Goal: Find specific page/section: Find specific page/section

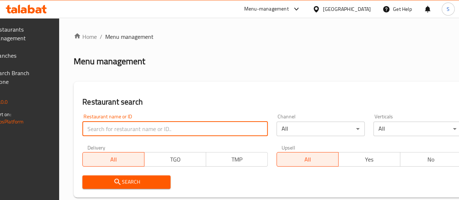
click at [121, 125] on input "search" at bounding box center [174, 129] width 185 height 15
paste input "AlTazaj Snack, Al Jubaila"
click button "Search" at bounding box center [126, 181] width 88 height 13
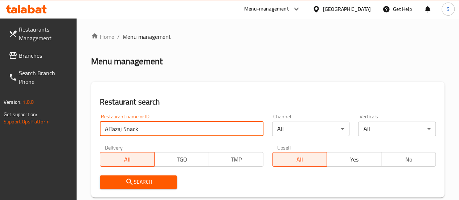
click button "Search" at bounding box center [139, 181] width 78 height 13
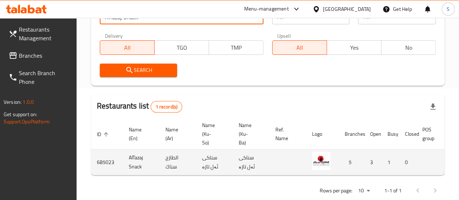
scroll to position [0, 71]
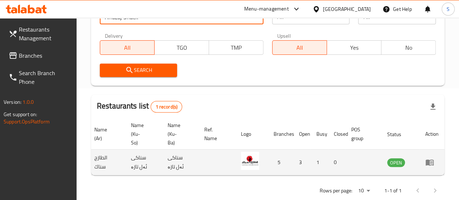
click at [325, 162] on td "1" at bounding box center [319, 163] width 17 height 26
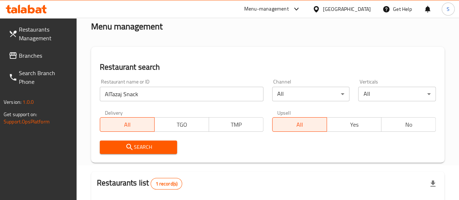
scroll to position [31, 0]
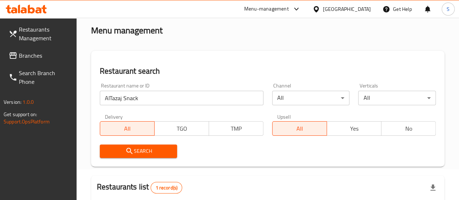
click at [160, 94] on input "AlTazaj Snack" at bounding box center [182, 98] width 164 height 15
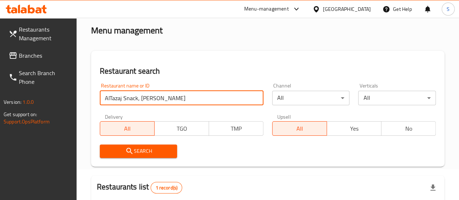
click button "Search" at bounding box center [139, 150] width 78 height 13
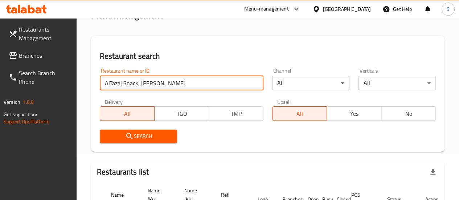
scroll to position [45, 0]
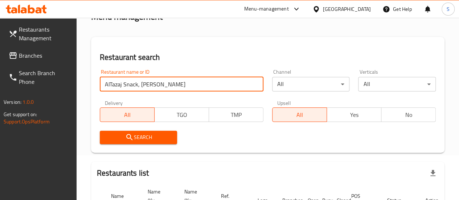
click at [139, 83] on input "AlTazaj Snack, Al Jubaila" at bounding box center [182, 84] width 164 height 15
click button "Search" at bounding box center [139, 137] width 78 height 13
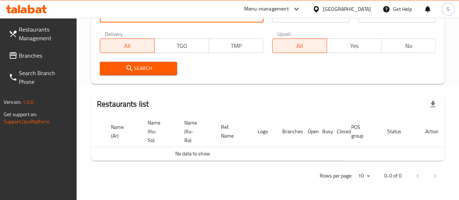
scroll to position [0, 0]
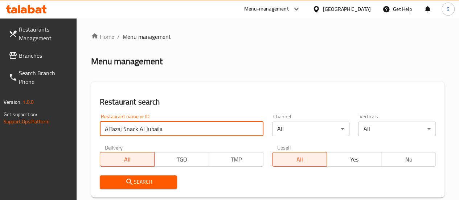
click at [110, 129] on input "AlTazaj Snack Al Jubaila" at bounding box center [182, 129] width 164 height 15
type input "Al Tazaj Snack Al Jubaila"
click button "Search" at bounding box center [139, 181] width 78 height 13
click at [54, 55] on span "Branches" at bounding box center [45, 55] width 52 height 9
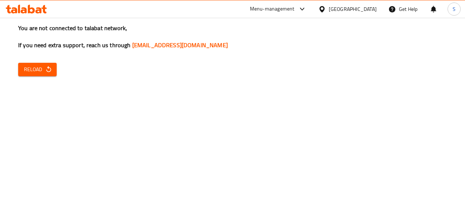
click at [44, 62] on div "You are not connected to talabat network, If you need extra support, reach us t…" at bounding box center [232, 100] width 465 height 200
click at [57, 73] on div "You are not connected to talabat network, If you need extra support, reach us t…" at bounding box center [232, 100] width 465 height 200
click at [48, 67] on icon "button" at bounding box center [48, 69] width 5 height 6
click at [42, 70] on span "Reload" at bounding box center [37, 69] width 27 height 9
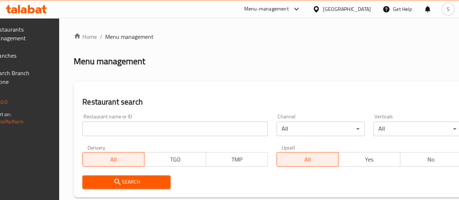
click at [45, 54] on span "Branches" at bounding box center [19, 55] width 52 height 9
